Goal: Task Accomplishment & Management: Complete application form

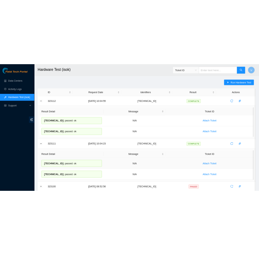
scroll to position [94, 0]
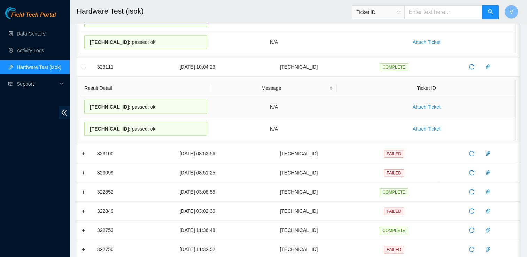
click at [161, 102] on div "23.59.171.49 : passed: ok" at bounding box center [145, 107] width 123 height 14
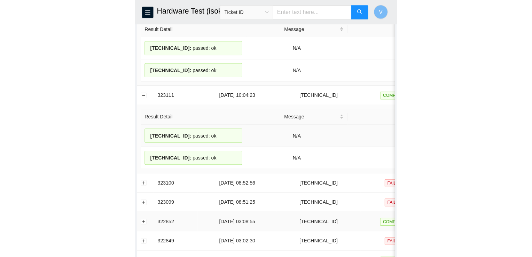
scroll to position [0, 0]
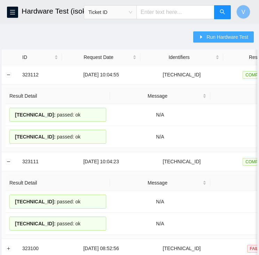
click at [229, 35] on span "Run Hardware Test" at bounding box center [228, 37] width 42 height 8
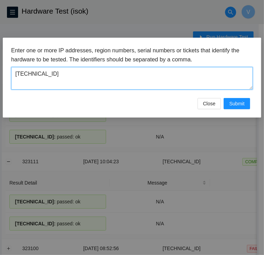
click at [133, 78] on textarea "184.25.204.182" at bounding box center [132, 78] width 242 height 23
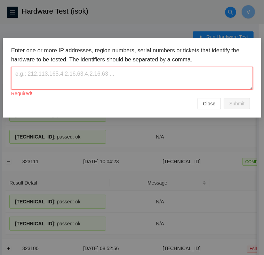
paste textarea "[TECHNICAL_ID]"
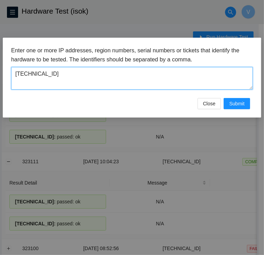
type textarea "[TECHNICAL_ID]"
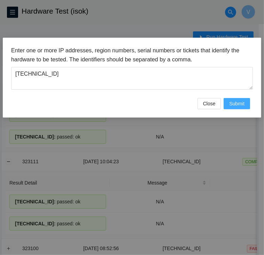
click at [231, 104] on span "Submit" at bounding box center [237, 104] width 15 height 8
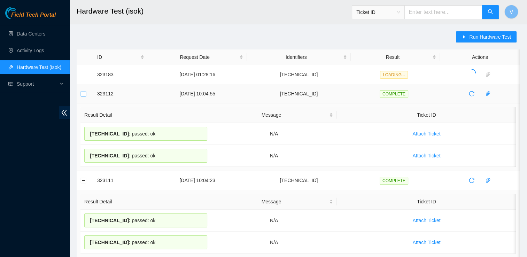
click at [84, 93] on button "Collapse row" at bounding box center [84, 94] width 6 height 6
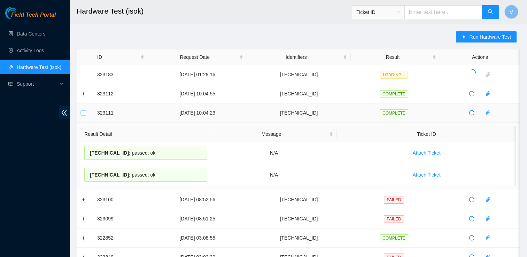
click at [85, 114] on button "Collapse row" at bounding box center [84, 113] width 6 height 6
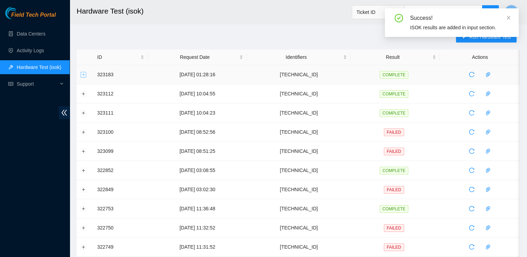
click at [83, 73] on button "Expand row" at bounding box center [84, 75] width 6 height 6
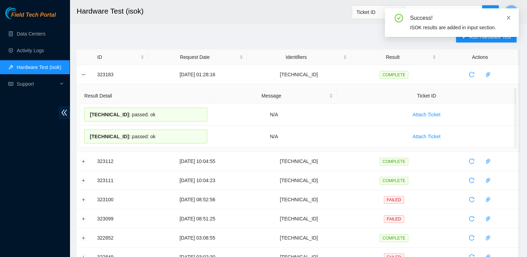
click at [508, 19] on icon "close" at bounding box center [508, 17] width 5 height 5
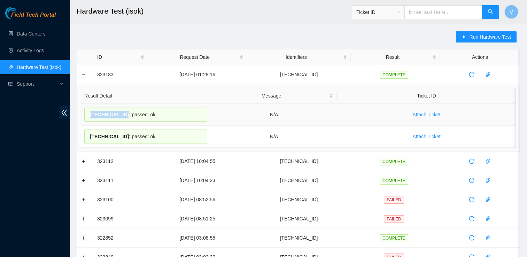
drag, startPoint x: 122, startPoint y: 115, endPoint x: 89, endPoint y: 117, distance: 32.5
click at [89, 117] on div "23.221.225.157 : passed: ok" at bounding box center [145, 115] width 123 height 14
drag, startPoint x: 89, startPoint y: 117, endPoint x: 152, endPoint y: 116, distance: 63.1
click at [152, 116] on div "23.221.225.157 : passed: ok" at bounding box center [145, 115] width 123 height 14
drag, startPoint x: 152, startPoint y: 116, endPoint x: 90, endPoint y: 117, distance: 62.0
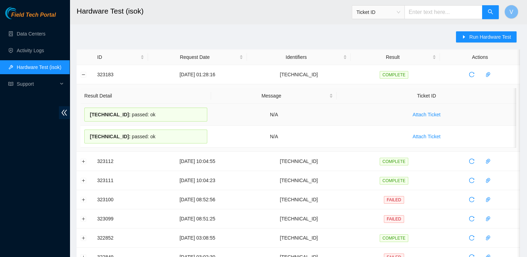
click at [90, 117] on div "23.221.225.157 : passed: ok" at bounding box center [145, 115] width 123 height 14
copy div "23.221.225.157 : passed: ok"
click at [85, 76] on button "Collapse row" at bounding box center [84, 75] width 6 height 6
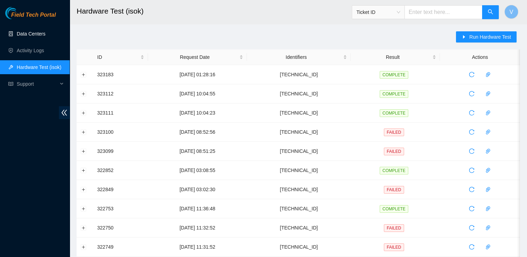
click at [41, 37] on link "Data Centers" at bounding box center [31, 34] width 29 height 6
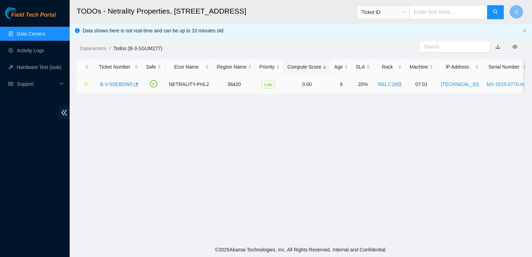
click at [116, 82] on link "B-V-5SEBDW0" at bounding box center [116, 85] width 33 height 6
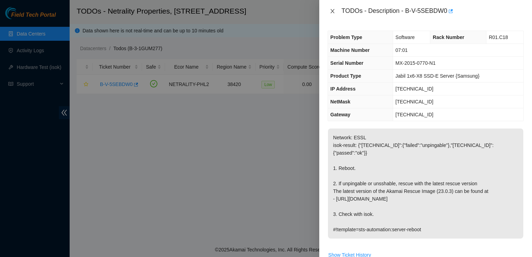
click at [334, 12] on icon "close" at bounding box center [333, 11] width 6 height 6
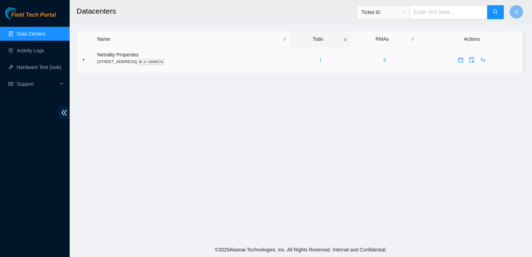
click at [322, 59] on link "1" at bounding box center [320, 60] width 3 height 6
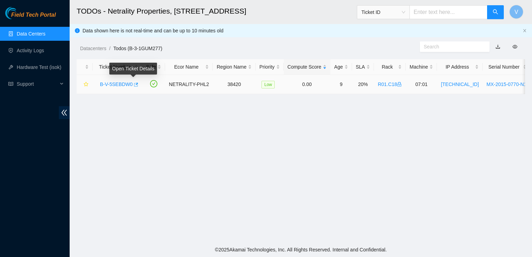
click at [133, 84] on icon "button" at bounding box center [135, 84] width 5 height 5
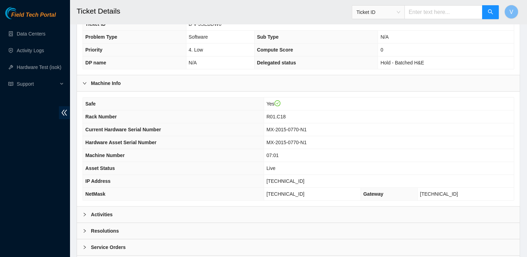
scroll to position [213, 0]
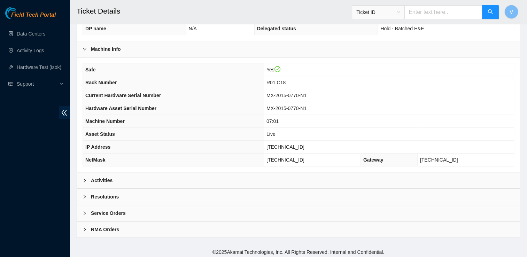
click at [95, 180] on b "Activities" at bounding box center [102, 181] width 22 height 8
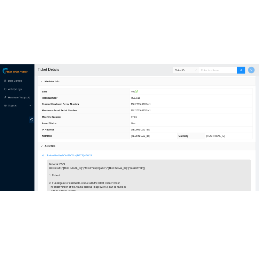
scroll to position [228, 0]
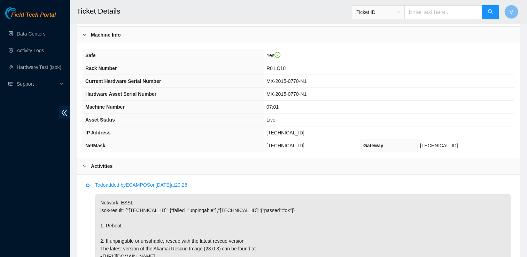
click at [517, 64] on div "Safe Yes Rack Number R01.C18 Current Hardware Serial Number MX-2015-0770-N1 Har…" at bounding box center [298, 100] width 443 height 115
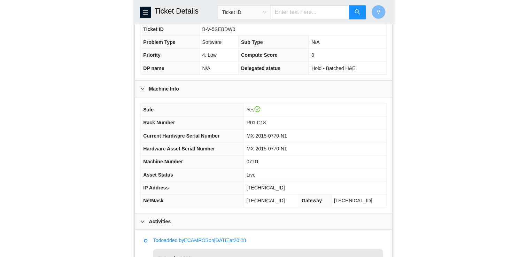
scroll to position [211, 0]
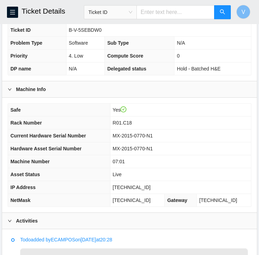
click at [138, 186] on span "[TECHNICAL_ID]" at bounding box center [132, 187] width 38 height 6
copy span "[TECHNICAL_ID]"
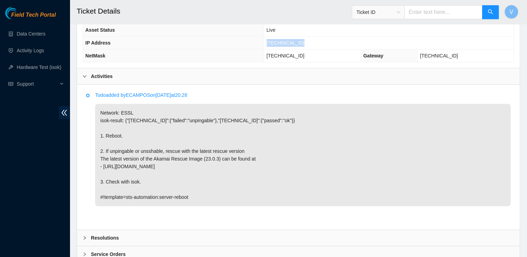
scroll to position [359, 0]
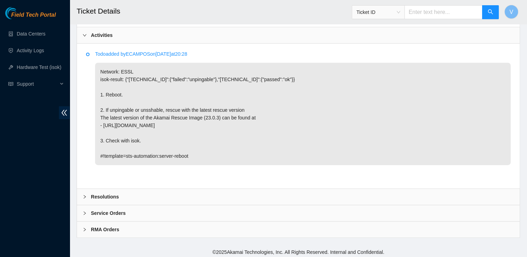
click at [88, 194] on div at bounding box center [87, 197] width 8 height 8
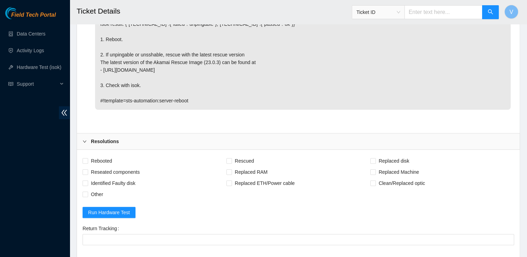
scroll to position [439, 0]
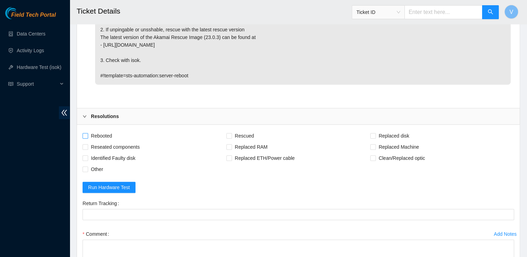
click at [101, 130] on span "Rebooted" at bounding box center [101, 135] width 27 height 11
click at [87, 133] on input "Rebooted" at bounding box center [85, 135] width 5 height 5
checkbox input "true"
click at [249, 132] on span "Rescued" at bounding box center [244, 135] width 25 height 11
click at [231, 133] on input "Rescued" at bounding box center [228, 135] width 5 height 5
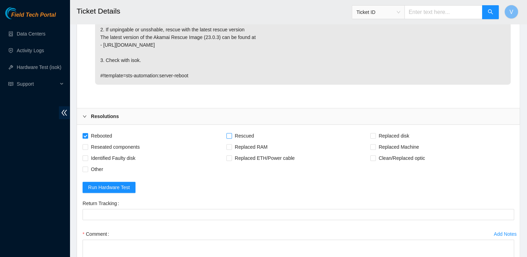
checkbox input "true"
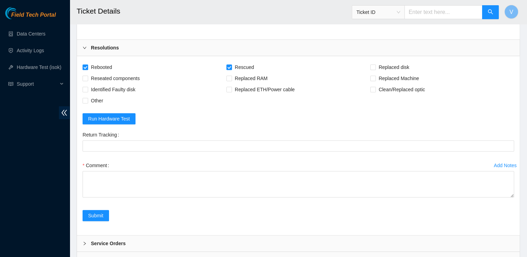
scroll to position [507, 0]
click at [494, 121] on form "Rebooted Rescued Replaced disk Reseated components Replaced RAM Replaced Machin…" at bounding box center [299, 146] width 432 height 168
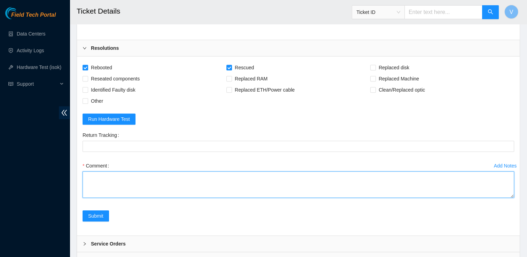
click at [116, 180] on textarea "Comment" at bounding box center [299, 184] width 432 height 26
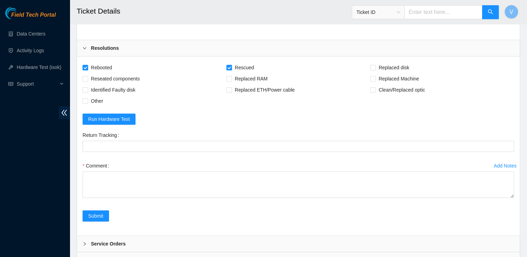
click at [495, 217] on div "Submit" at bounding box center [298, 220] width 437 height 20
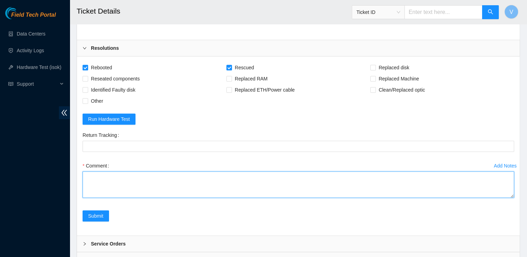
click at [346, 183] on textarea "Comment" at bounding box center [299, 184] width 432 height 26
paste textarea "-Rescued, reconfigured, rebooted"
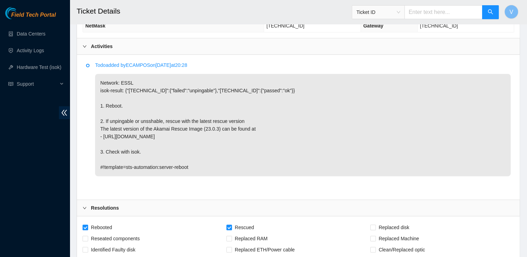
scroll to position [538, 0]
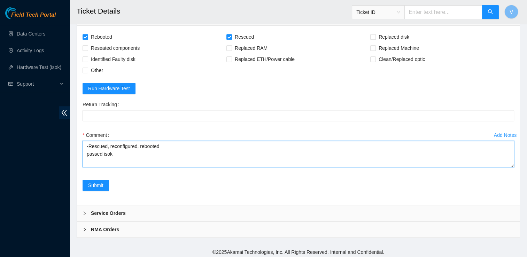
paste textarea "23.221.225.157 : passed: ok"
type textarea "-Rescued, reconfigured, rebooted passed isok 23.221.225.157 : passed: ok"
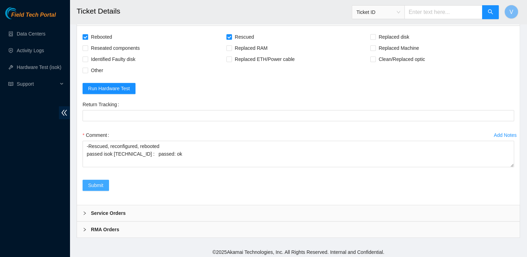
click at [102, 182] on span "Submit" at bounding box center [95, 186] width 15 height 8
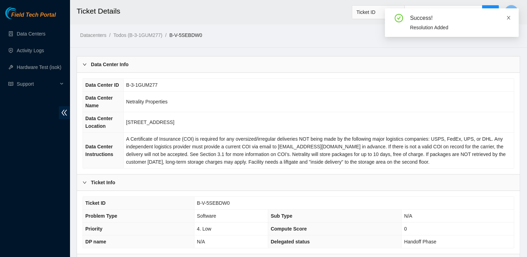
click at [510, 17] on icon "close" at bounding box center [508, 17] width 5 height 5
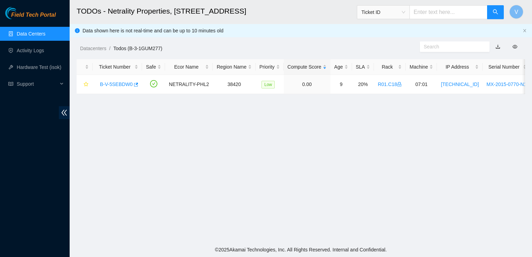
click at [30, 34] on link "Data Centers" at bounding box center [31, 34] width 29 height 6
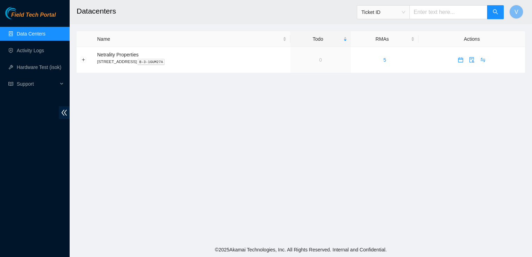
click at [465, 125] on main "Datacenters Ticket ID V Name Todo RMAs Actions Netrality Properties 401 N. Broa…" at bounding box center [301, 121] width 463 height 242
